Goal: Transaction & Acquisition: Download file/media

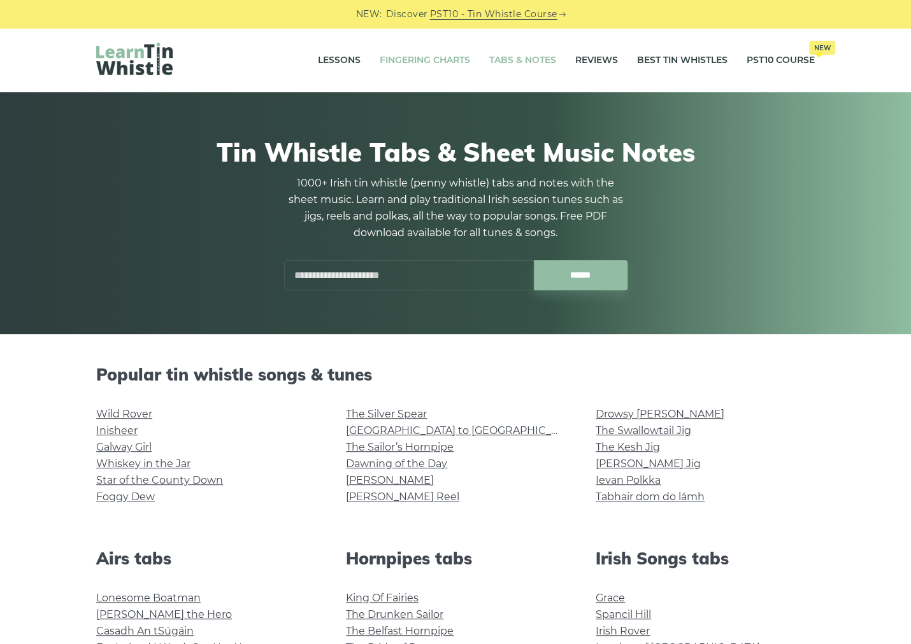
click at [400, 57] on link "Fingering Charts" at bounding box center [424, 61] width 90 height 32
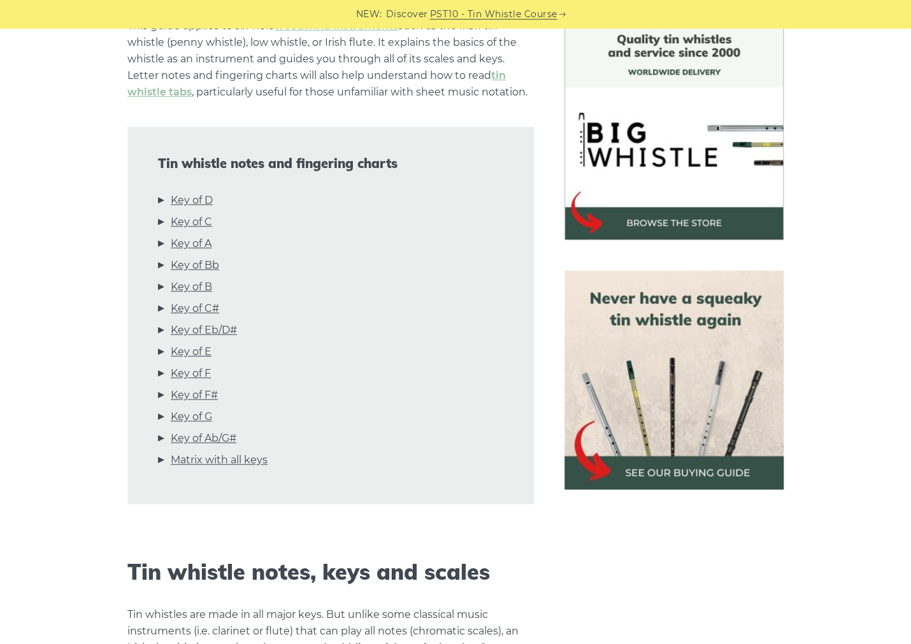
scroll to position [403, 0]
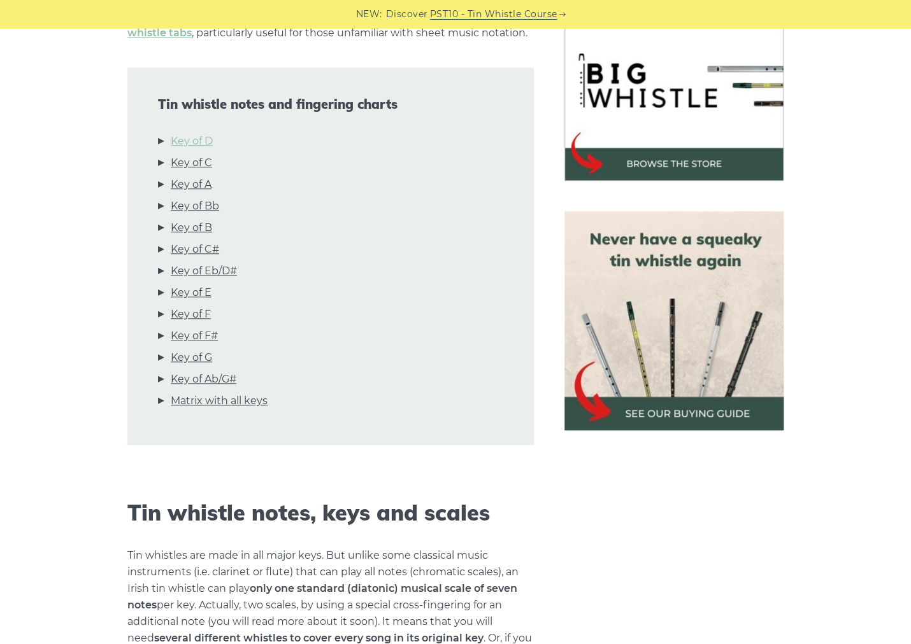
click at [201, 139] on link "Key of D" at bounding box center [192, 141] width 42 height 17
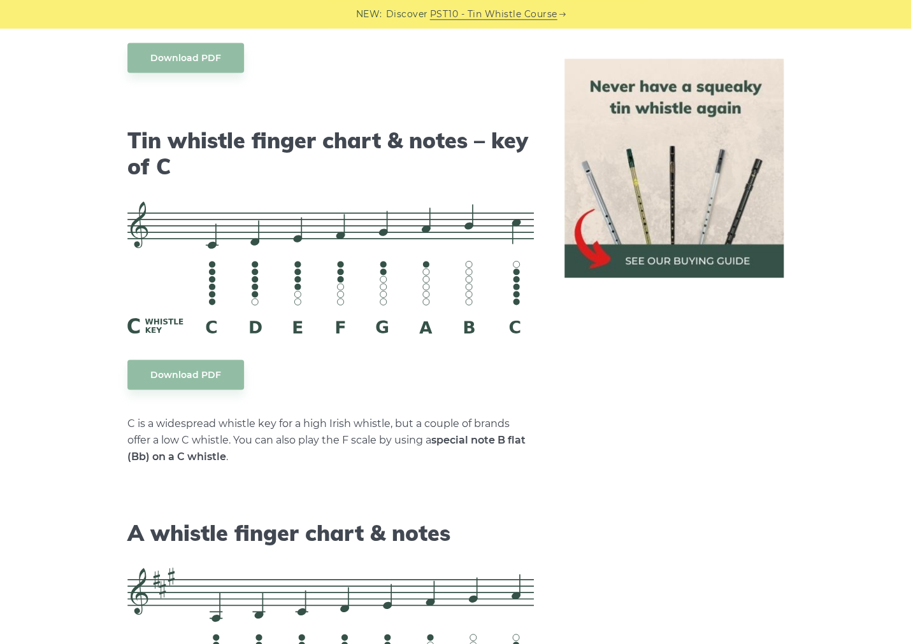
scroll to position [3194, 0]
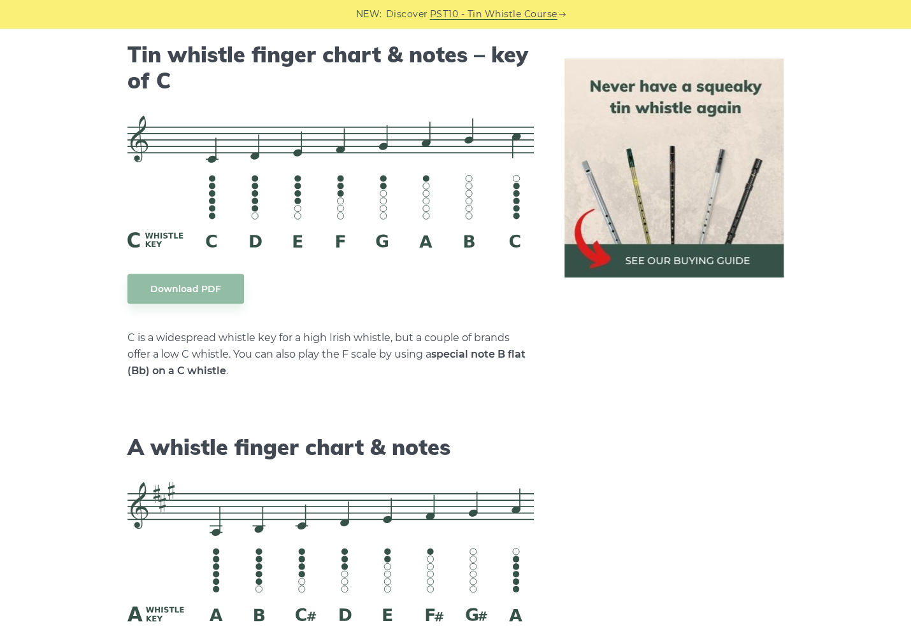
click at [702, 259] on img at bounding box center [673, 168] width 219 height 219
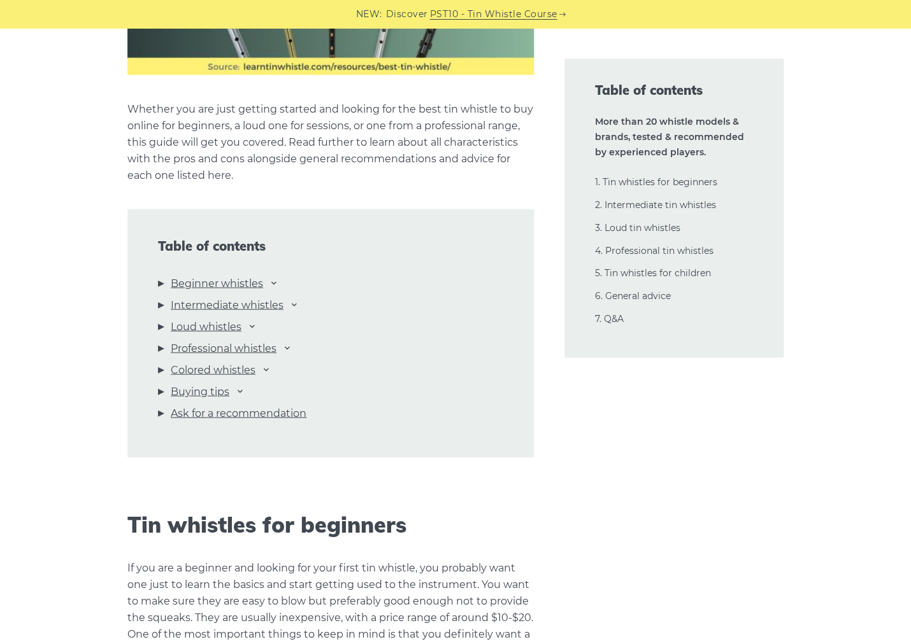
scroll to position [1277, 0]
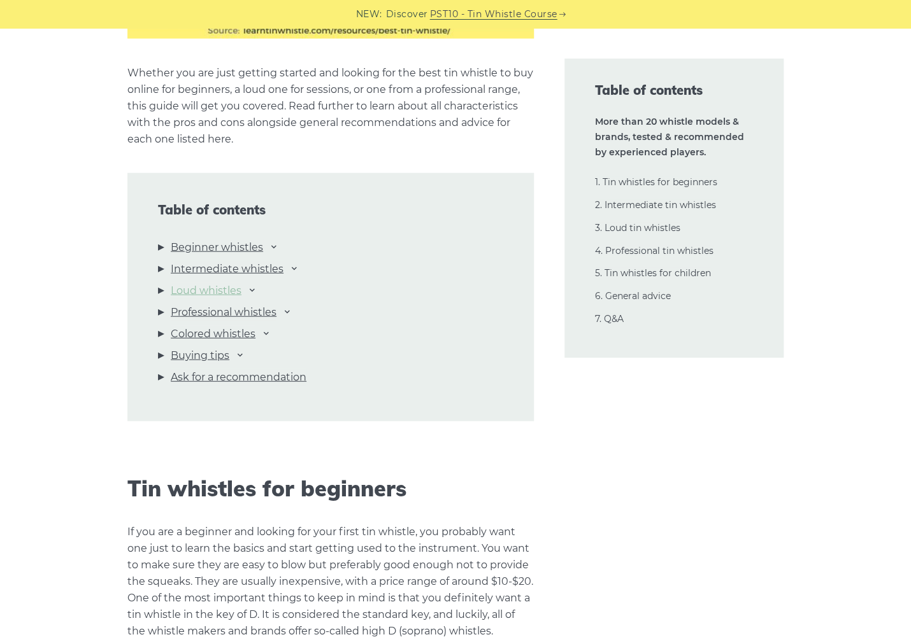
click at [210, 291] on link "Loud whistles" at bounding box center [206, 291] width 71 height 17
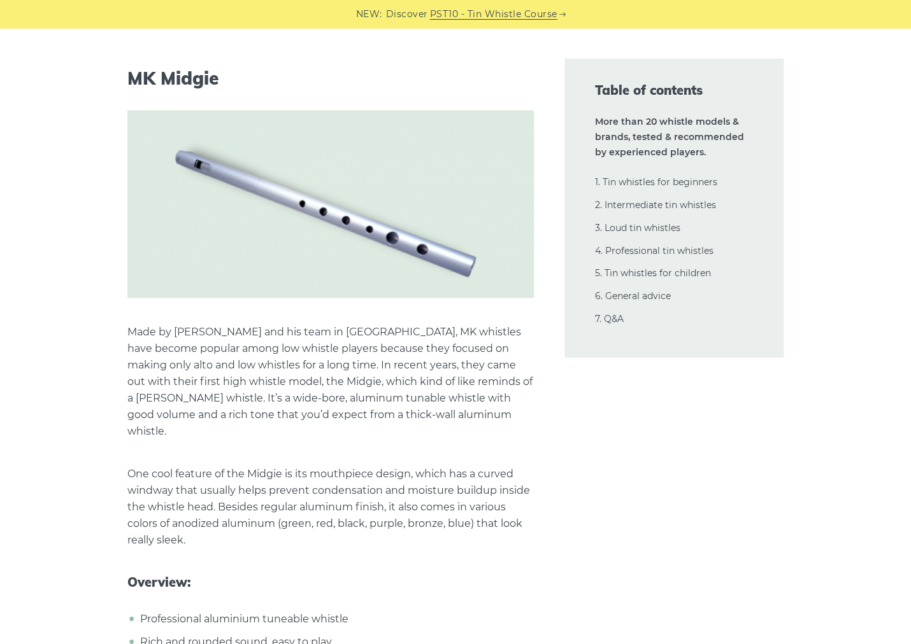
scroll to position [20432, 0]
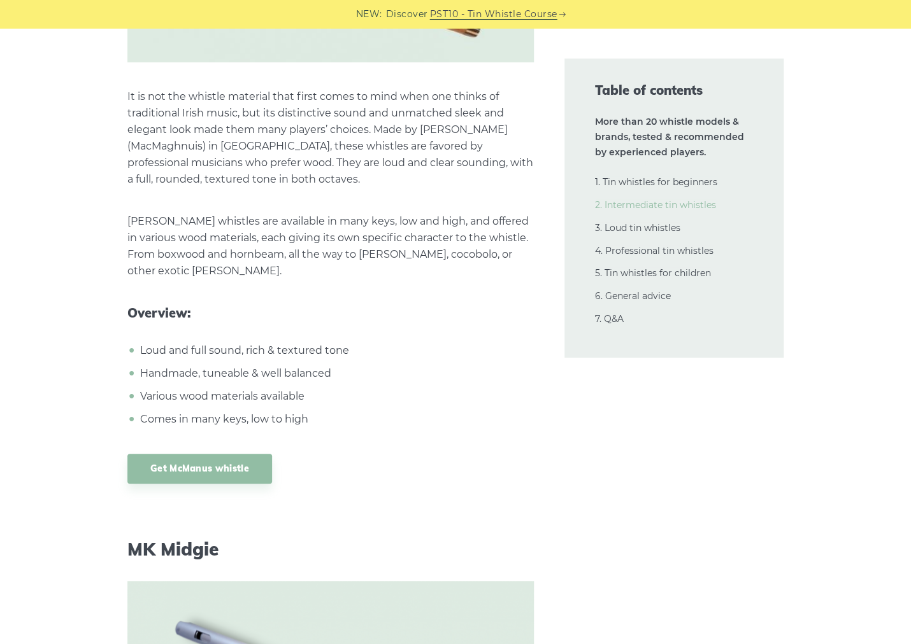
click at [690, 205] on link "2. Intermediate tin whistles" at bounding box center [655, 204] width 121 height 11
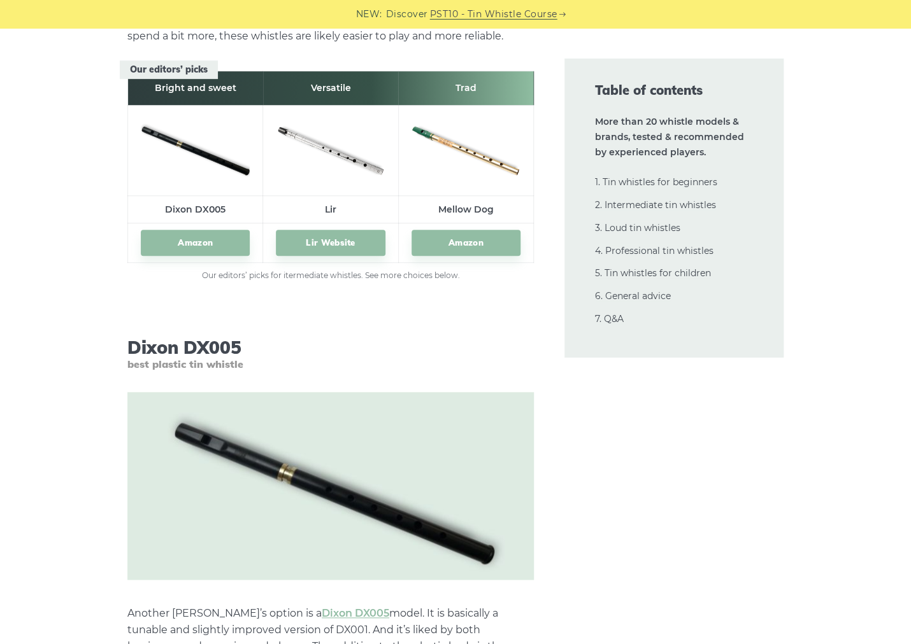
scroll to position [7198, 0]
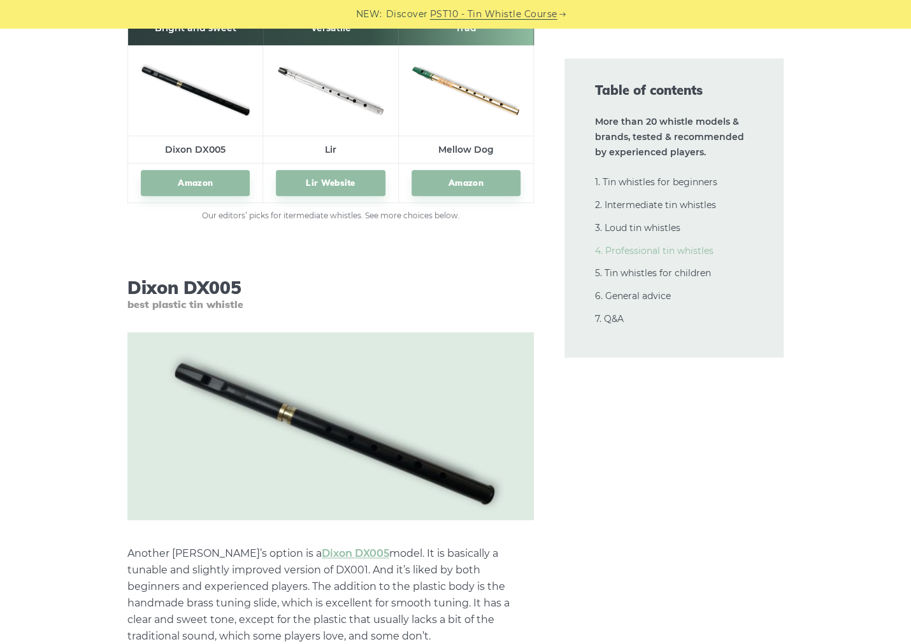
click at [658, 253] on link "4. Professional tin whistles" at bounding box center [654, 250] width 118 height 11
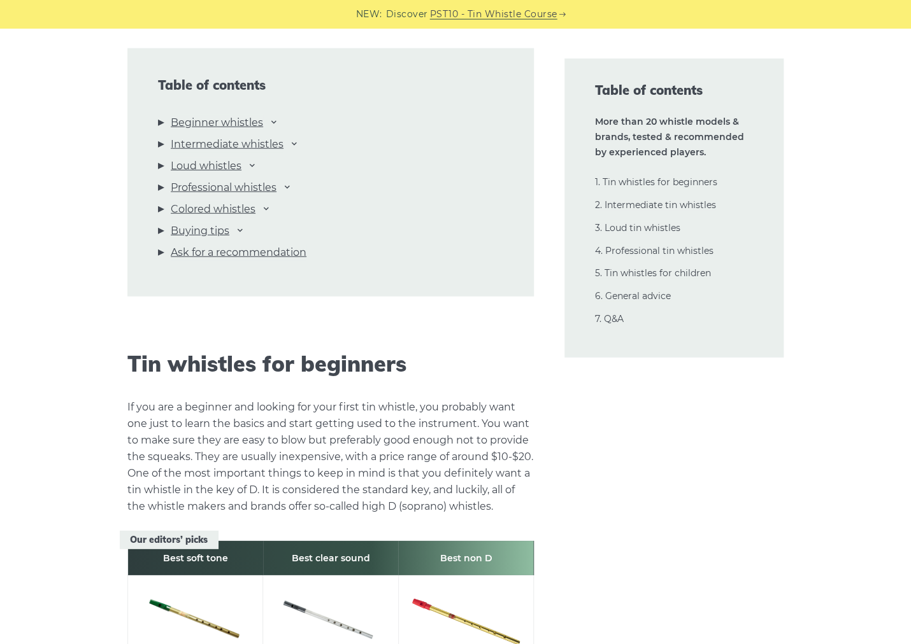
scroll to position [0, 0]
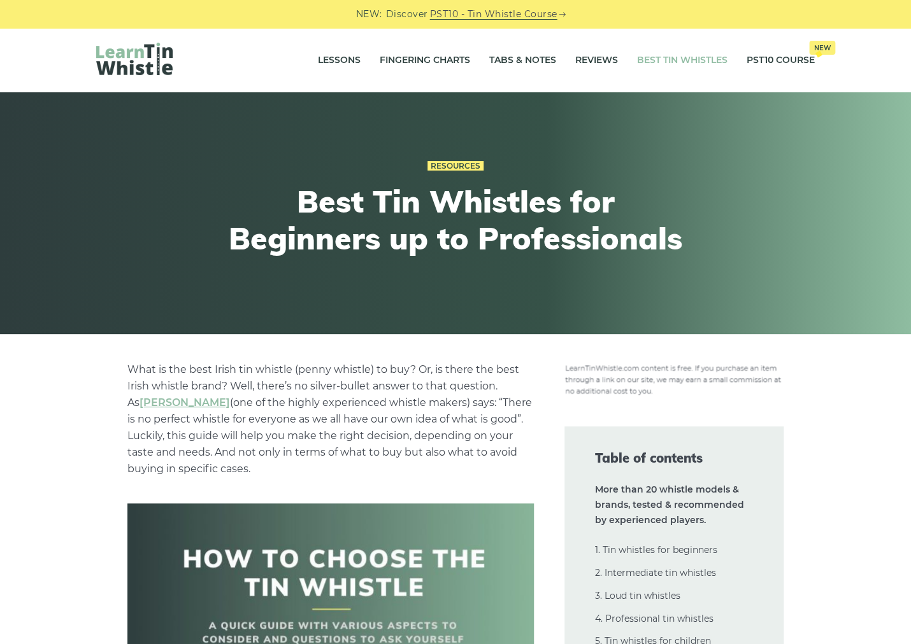
drag, startPoint x: 444, startPoint y: 120, endPoint x: 424, endPoint y: -51, distance: 172.5
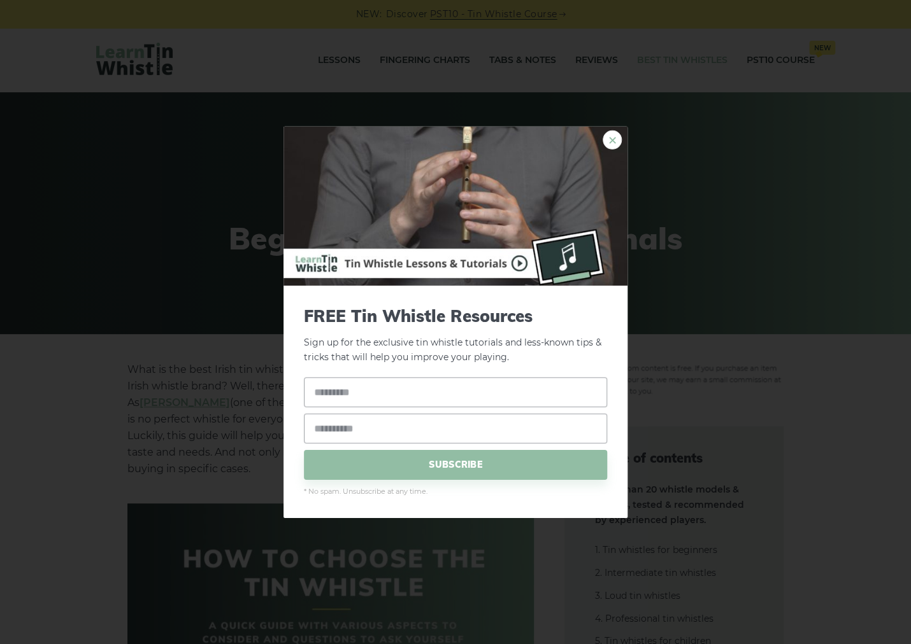
click at [614, 142] on link "×" at bounding box center [611, 140] width 19 height 19
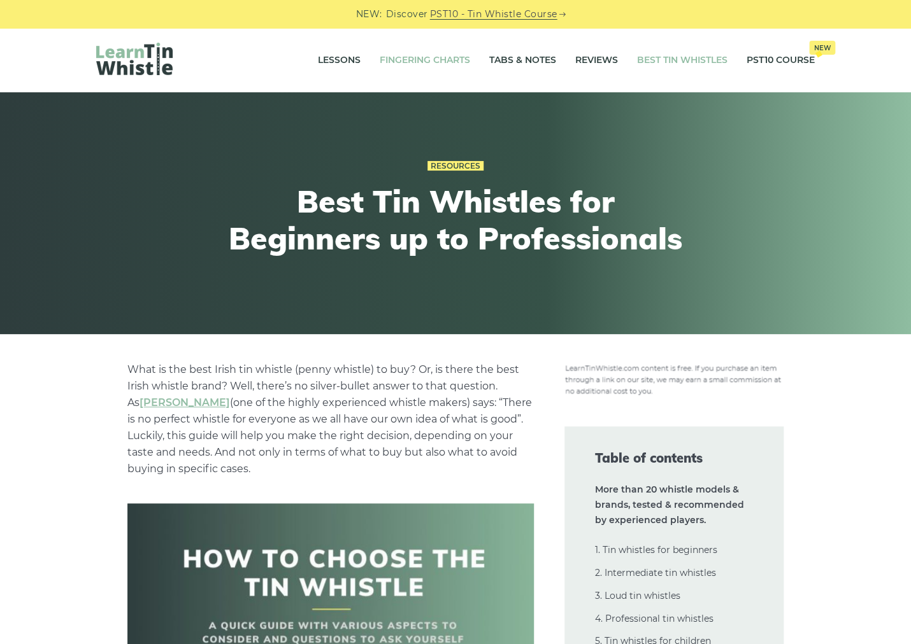
click at [432, 67] on link "Fingering Charts" at bounding box center [424, 61] width 90 height 32
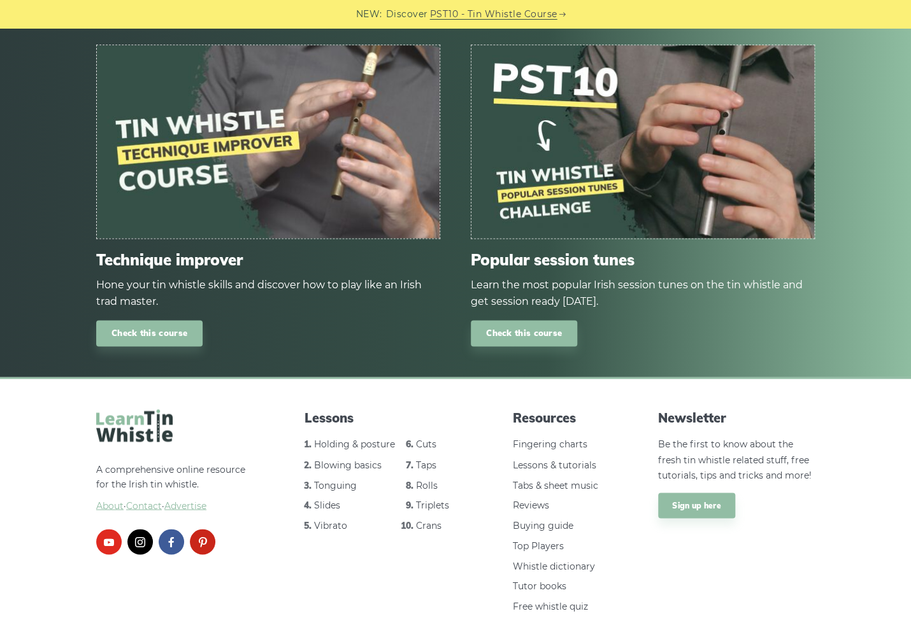
scroll to position [7511, 0]
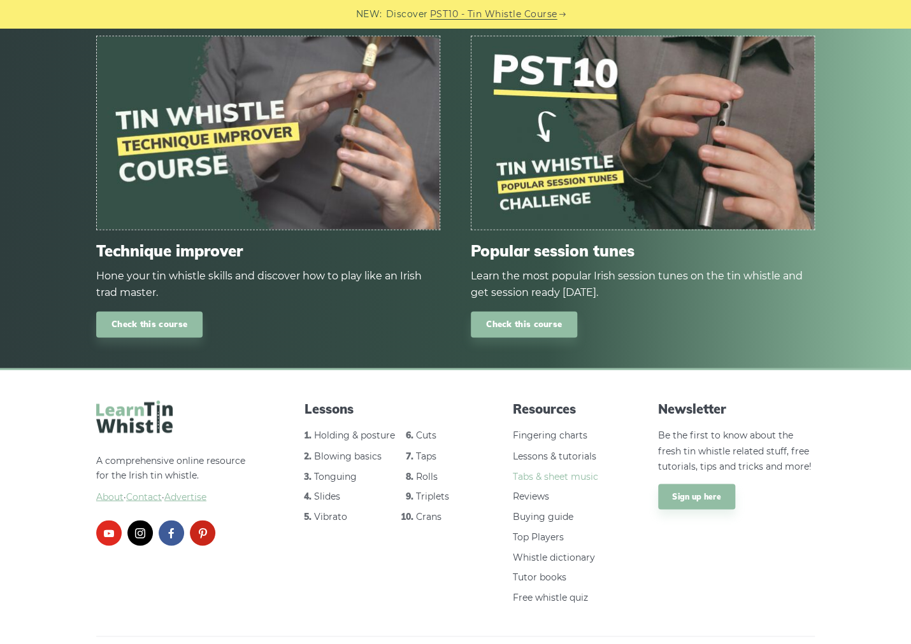
click at [541, 471] on link "Tabs & sheet music" at bounding box center [554, 476] width 85 height 11
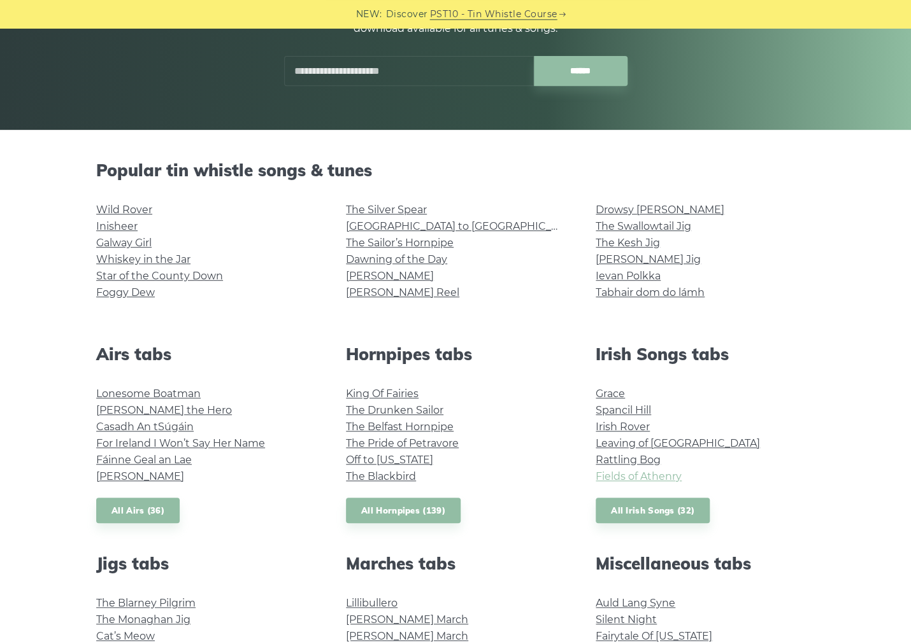
scroll to position [269, 0]
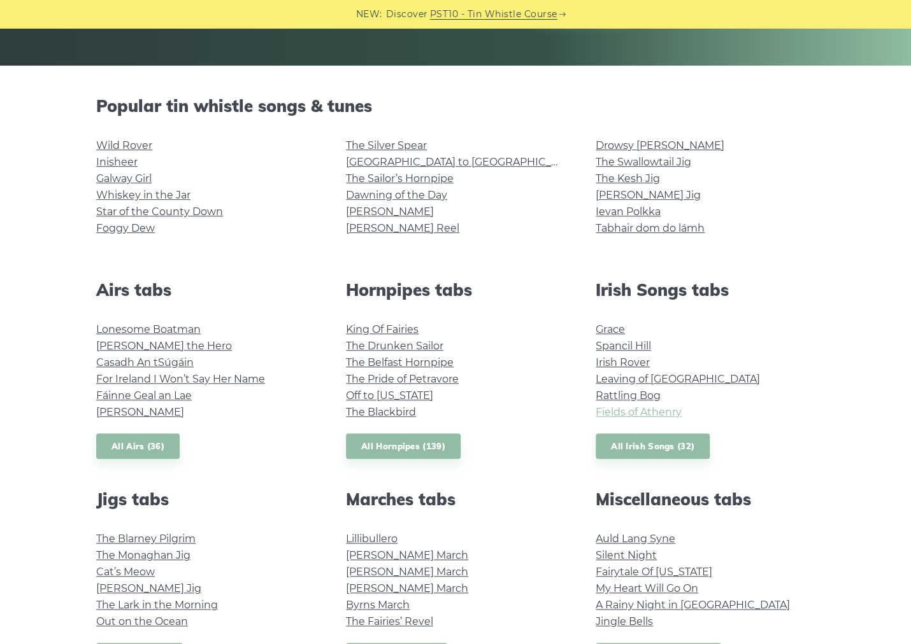
click at [656, 414] on link "Fields of Athenry" at bounding box center [638, 412] width 86 height 12
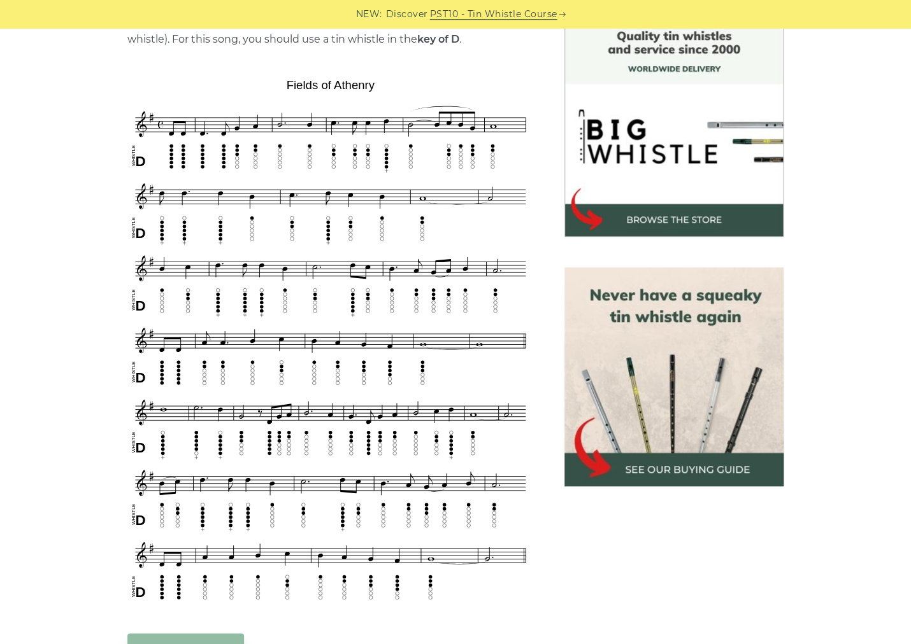
scroll to position [537, 0]
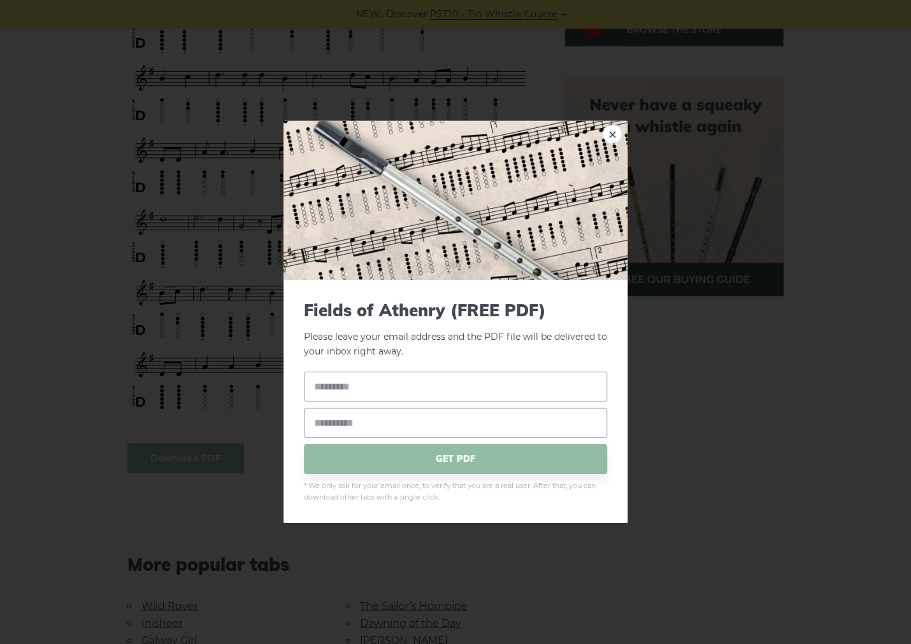
click at [199, 450] on body "NEW: Discover PST10 - Tin Whistle Course Lessons Fingering Charts Tabs & Notes …" at bounding box center [455, 550] width 911 height 2174
click at [372, 381] on input "text" at bounding box center [455, 386] width 303 height 30
type input "**********"
click at [455, 465] on span "GET PDF" at bounding box center [455, 459] width 303 height 30
